Goal: Information Seeking & Learning: Learn about a topic

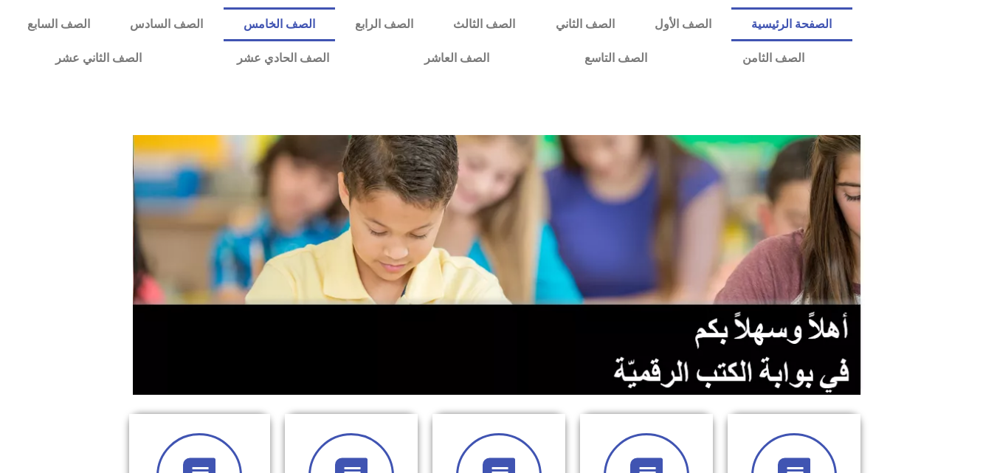
click at [335, 26] on link "الصف الخامس" at bounding box center [279, 24] width 111 height 34
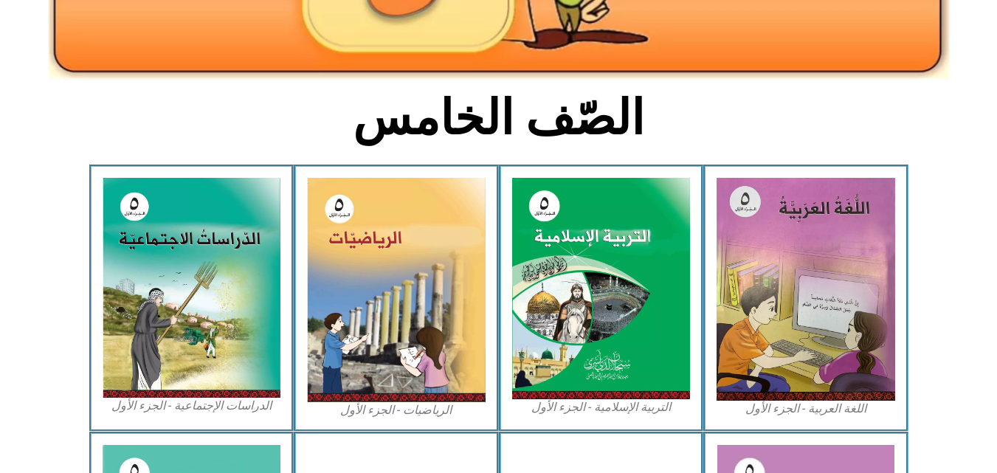
scroll to position [394, 0]
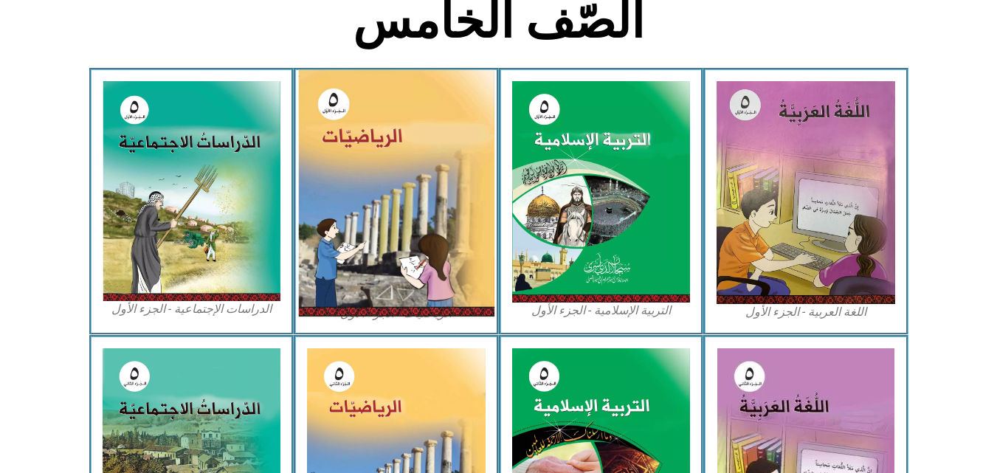
click at [421, 217] on img at bounding box center [396, 193] width 196 height 246
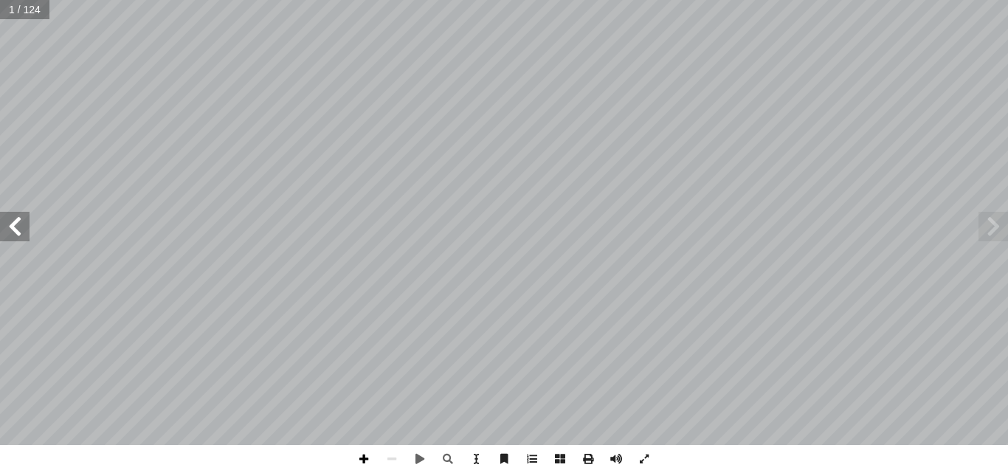
click at [360, 463] on span at bounding box center [364, 459] width 28 height 28
click at [401, 457] on span at bounding box center [392, 459] width 28 height 28
click at [13, 227] on span at bounding box center [15, 227] width 30 height 30
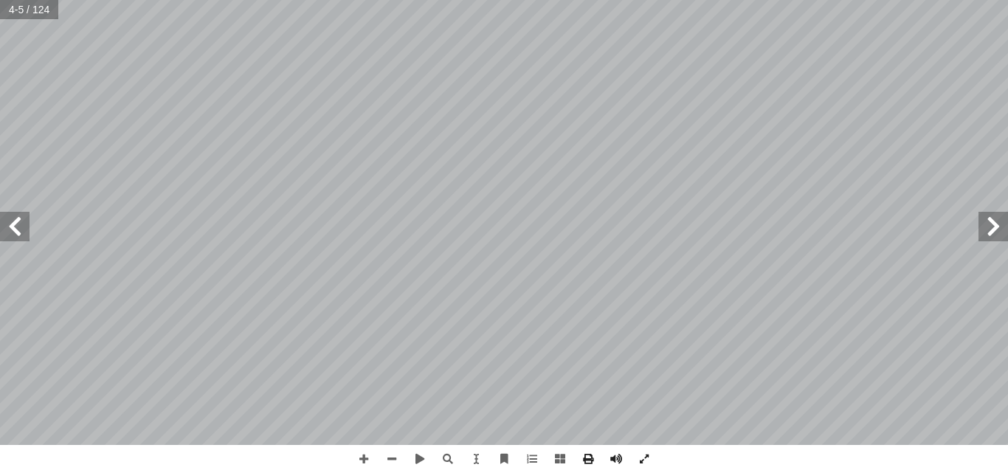
click at [10, 232] on span at bounding box center [15, 227] width 30 height 30
click at [4, 226] on span at bounding box center [15, 227] width 30 height 30
click at [11, 240] on span at bounding box center [15, 227] width 30 height 30
click at [13, 232] on span at bounding box center [15, 227] width 30 height 30
click at [367, 462] on span at bounding box center [364, 459] width 28 height 28
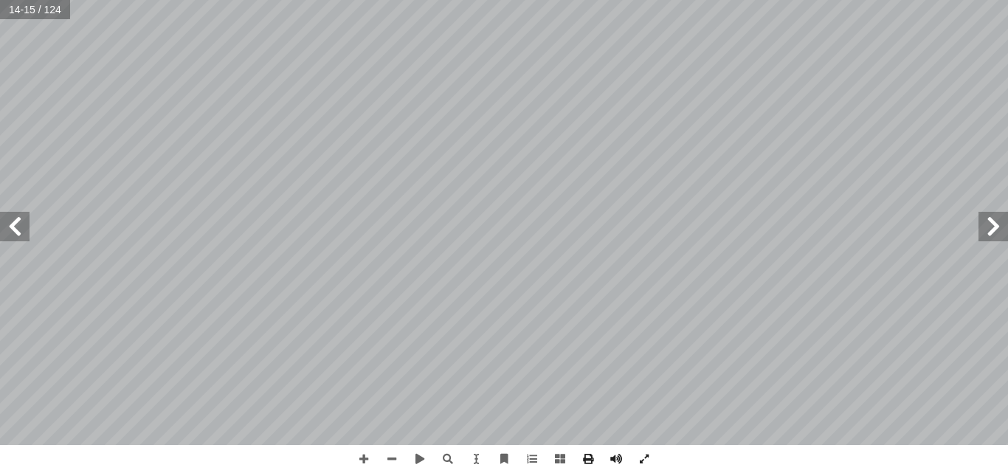
click at [18, 227] on span at bounding box center [15, 227] width 30 height 30
click at [20, 233] on span at bounding box center [15, 227] width 30 height 30
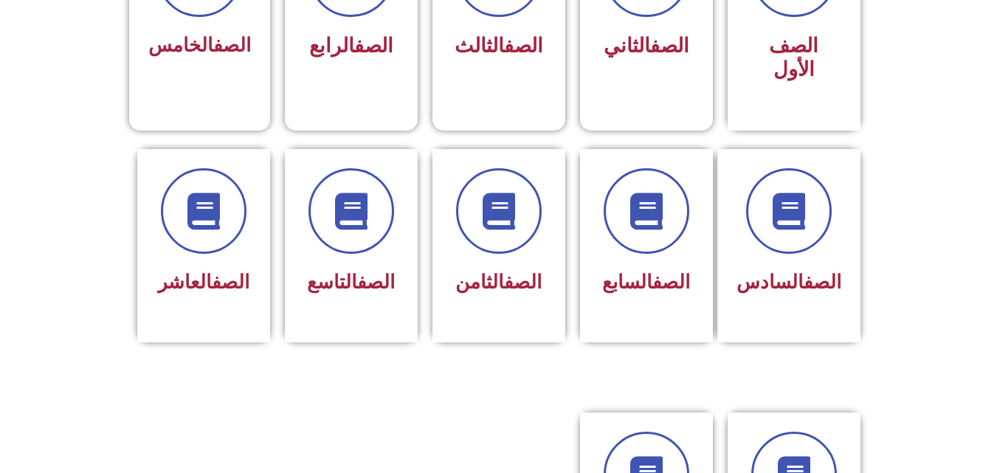
scroll to position [413, 0]
